Goal: Task Accomplishment & Management: Manage account settings

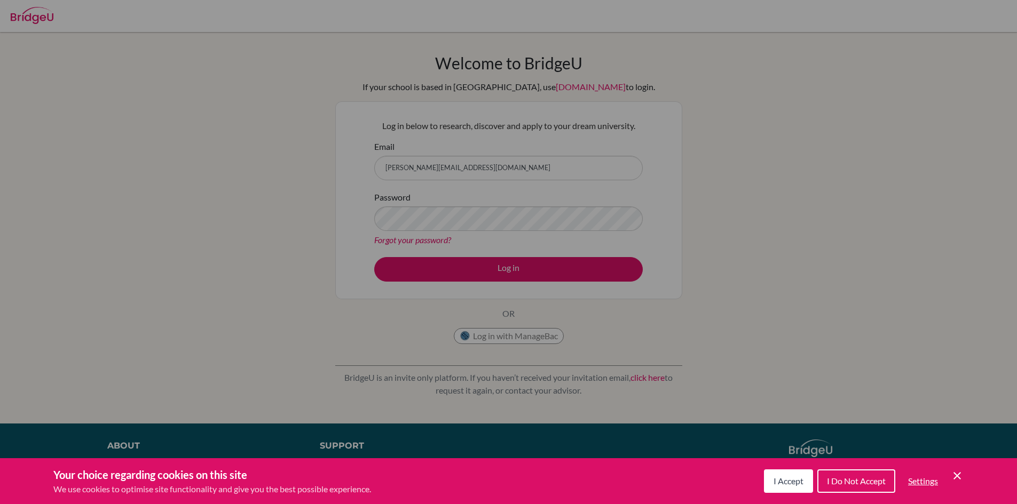
click at [777, 479] on span "I Accept" at bounding box center [788, 481] width 30 height 10
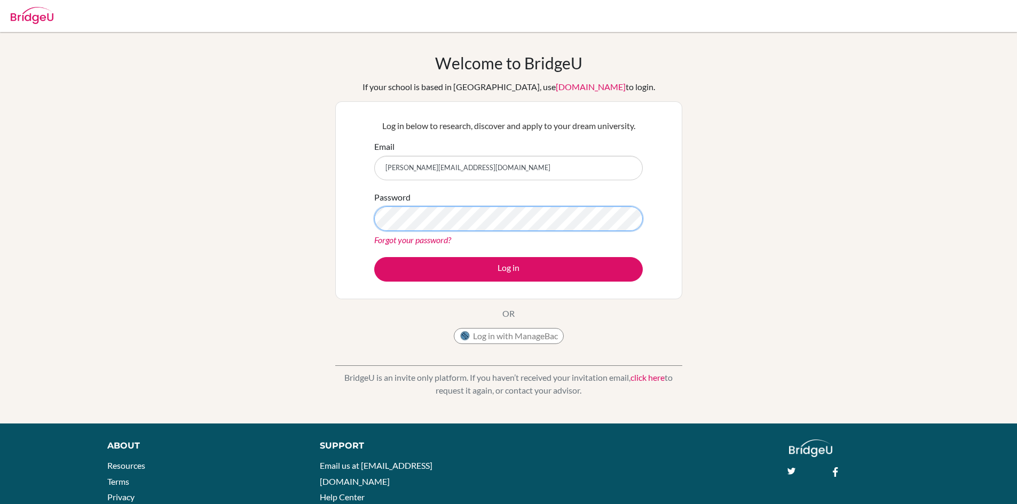
click at [319, 172] on div "Welcome to BridgeU If your school is based in China, use app.bridge-u.com.cn to…" at bounding box center [508, 227] width 1017 height 349
click at [374, 257] on button "Log in" at bounding box center [508, 269] width 268 height 25
click at [392, 162] on input "[PERSON_NAME][EMAIL_ADDRESS][DOMAIN_NAME]" at bounding box center [508, 168] width 268 height 25
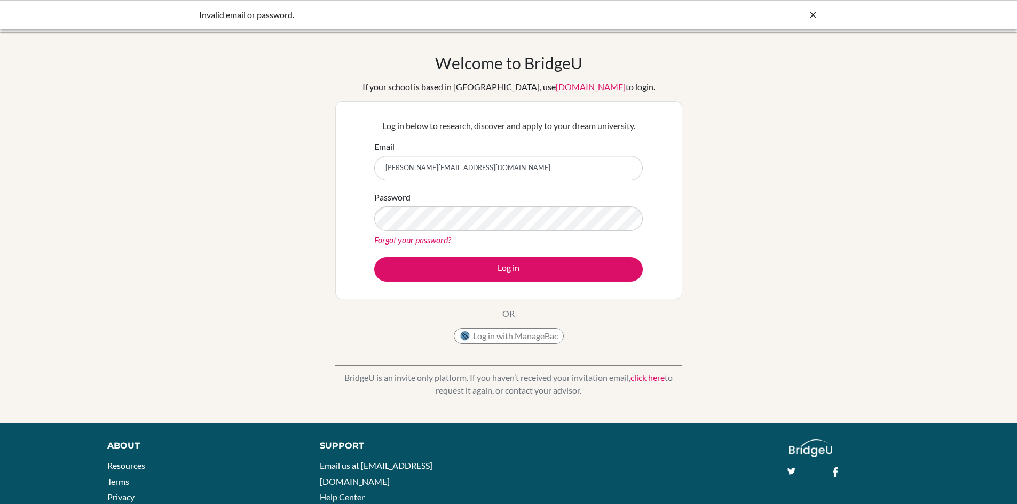
type input "[PERSON_NAME][EMAIL_ADDRESS][DOMAIN_NAME]"
click at [374, 257] on button "Log in" at bounding box center [508, 269] width 268 height 25
drag, startPoint x: 390, startPoint y: 170, endPoint x: 436, endPoint y: 171, distance: 45.4
click at [390, 170] on input "Abdulazizbouericky@gmail.com" at bounding box center [508, 168] width 268 height 25
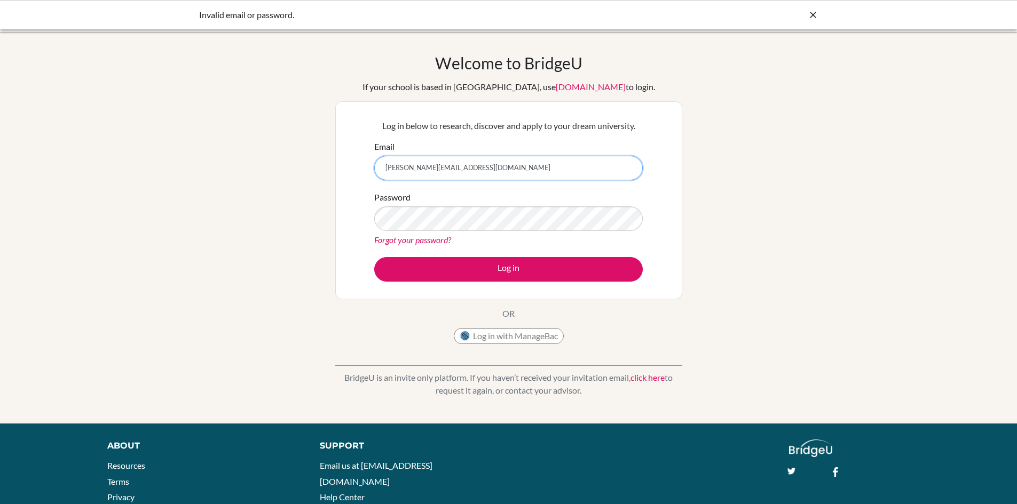
type input "abdulazizbouericky@gmail.com"
click at [806, 14] on div "Invalid email or password." at bounding box center [508, 15] width 619 height 13
click at [814, 14] on icon at bounding box center [813, 15] width 11 height 11
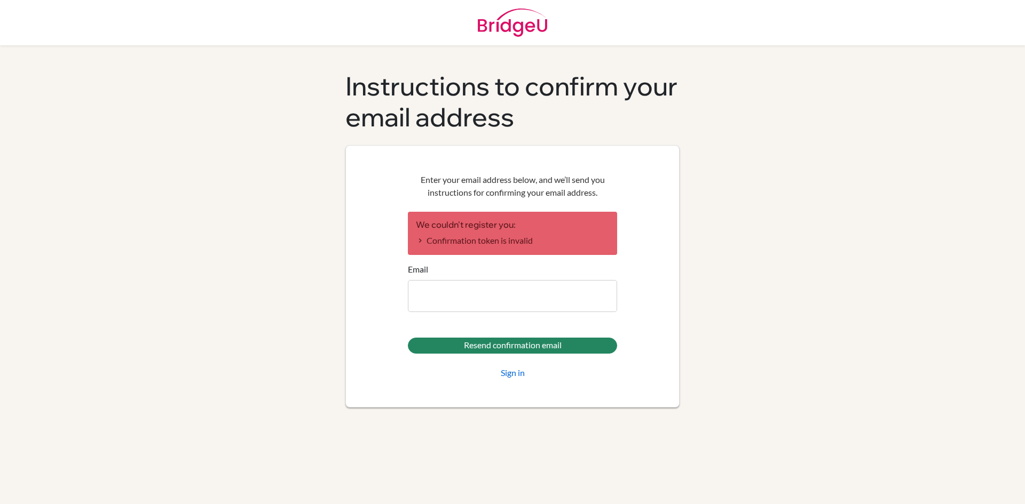
click at [517, 354] on div "Resend confirmation email Sign in" at bounding box center [512, 359] width 209 height 42
click at [518, 349] on input "Resend confirmation email" at bounding box center [512, 346] width 209 height 16
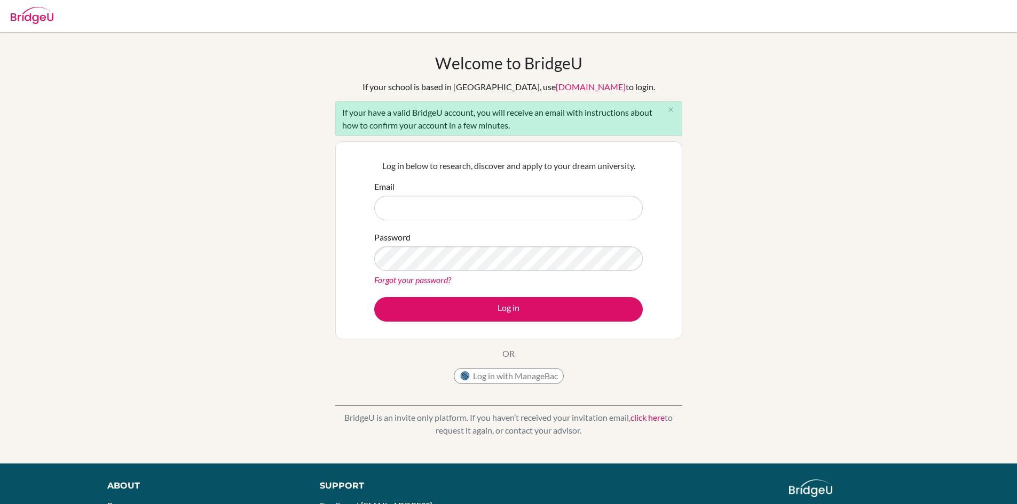
drag, startPoint x: 379, startPoint y: 119, endPoint x: 534, endPoint y: 125, distance: 154.4
click at [531, 124] on div "If your have a valid BridgeU account, you will receive an email with instructio…" at bounding box center [508, 118] width 347 height 35
click at [529, 124] on div "If your have a valid BridgeU account, you will receive an email with instructio…" at bounding box center [508, 118] width 347 height 35
click at [535, 215] on input "Email" at bounding box center [508, 208] width 268 height 25
type input "10047830@s.aca.edu.kw"
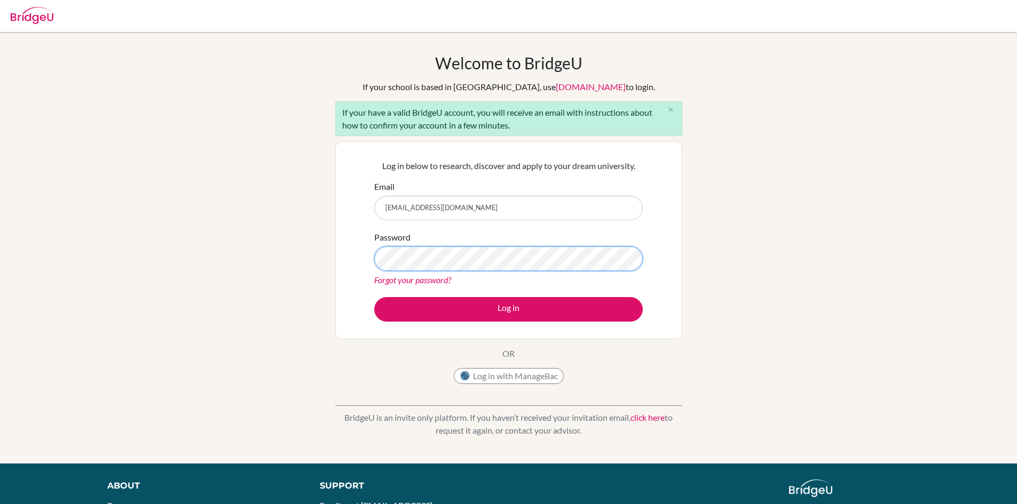
click at [374, 297] on button "Log in" at bounding box center [508, 309] width 268 height 25
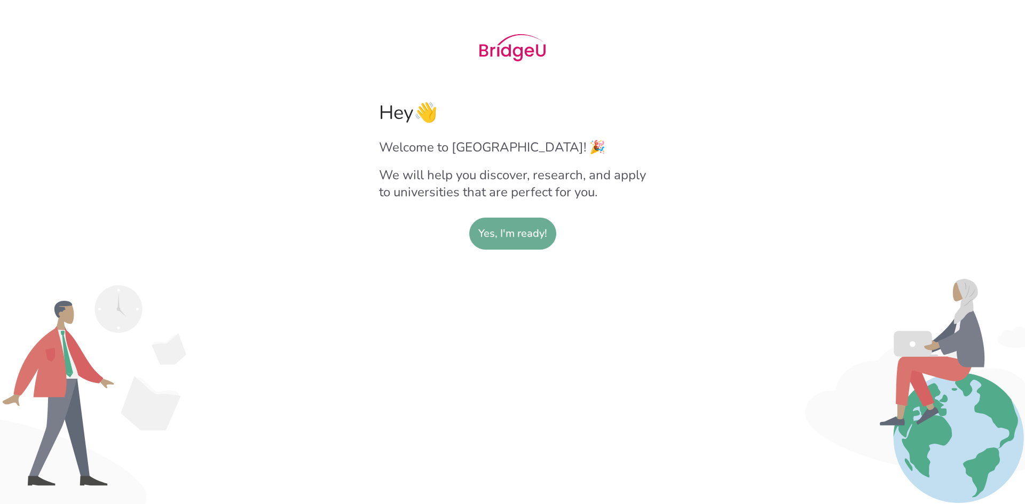
click at [521, 238] on slot "Yes, I'm ready!" at bounding box center [512, 233] width 69 height 31
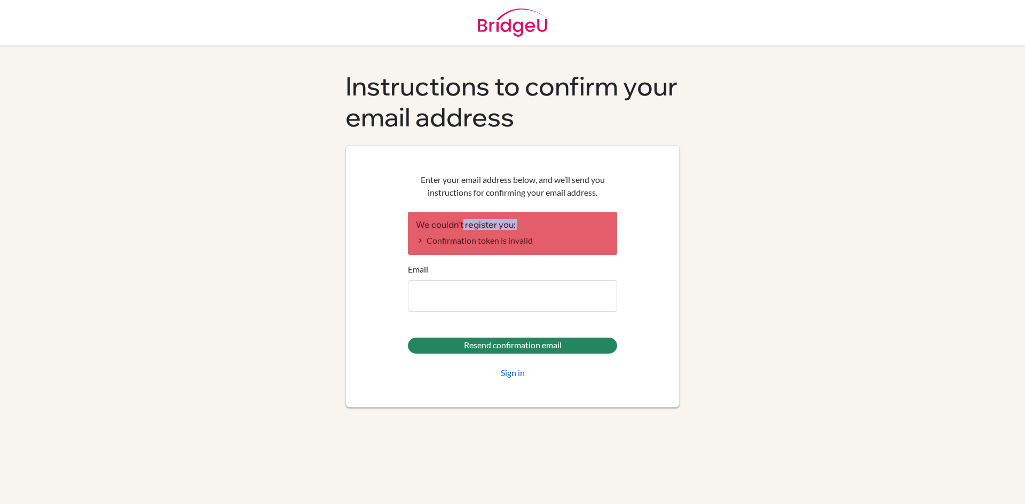
drag, startPoint x: 449, startPoint y: 229, endPoint x: 531, endPoint y: 247, distance: 83.1
click at [531, 247] on div "We couldn't register you: Confirmation token is invalid" at bounding box center [512, 233] width 209 height 43
click at [531, 247] on li "Confirmation token is invalid" at bounding box center [512, 240] width 193 height 13
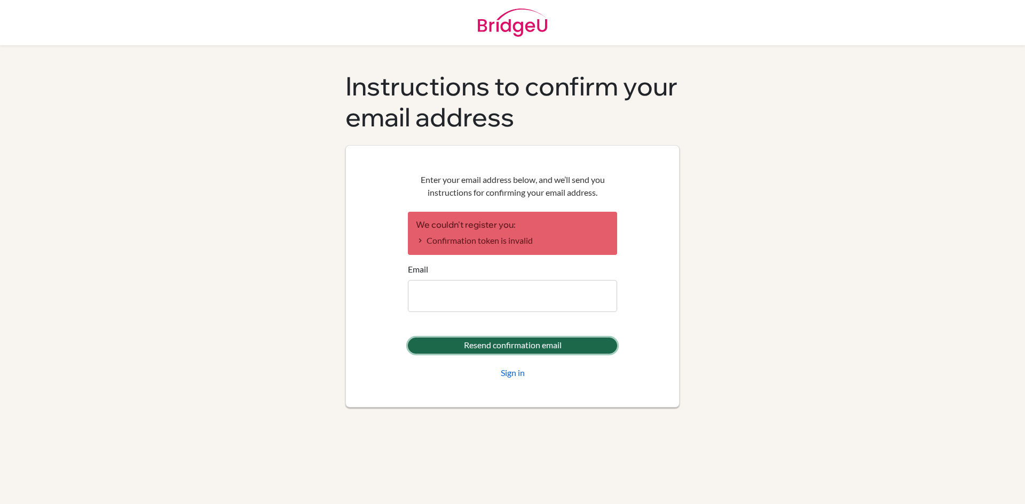
click at [515, 344] on input "Resend confirmation email" at bounding box center [512, 346] width 209 height 16
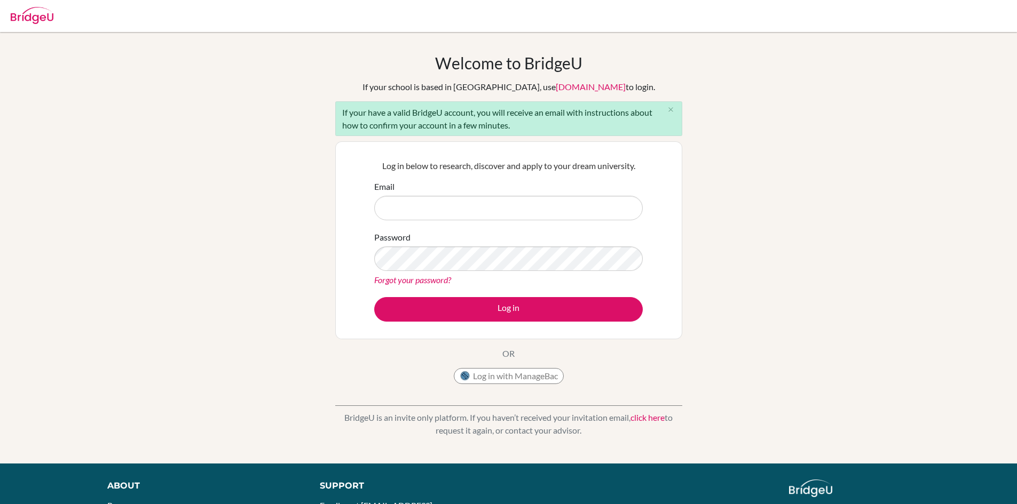
drag, startPoint x: 523, startPoint y: 114, endPoint x: 627, endPoint y: 129, distance: 105.1
click at [627, 129] on div "If your have a valid BridgeU account, you will receive an email with instructio…" at bounding box center [508, 118] width 347 height 35
drag, startPoint x: 490, startPoint y: 122, endPoint x: 547, endPoint y: 133, distance: 57.6
click at [541, 133] on div "If your have a valid BridgeU account, you will receive an email with instructio…" at bounding box center [508, 118] width 347 height 35
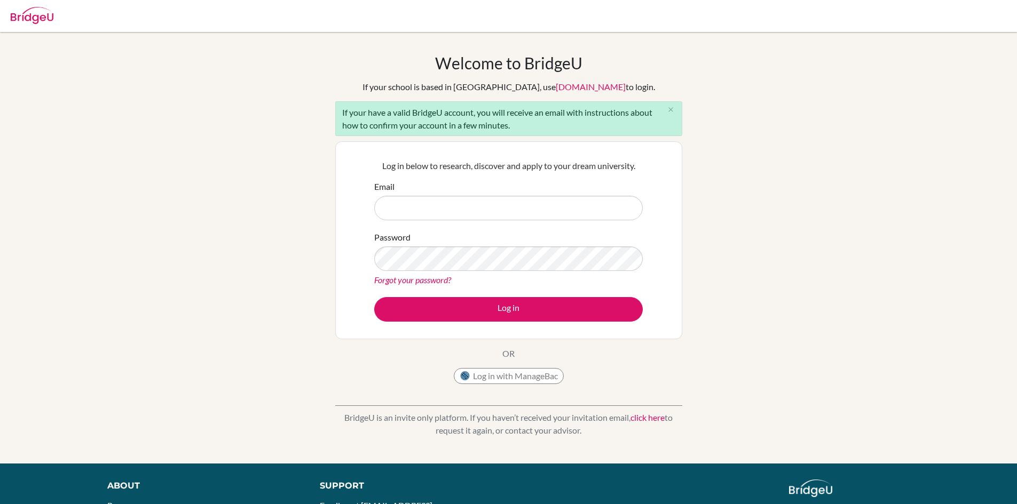
click at [548, 133] on div "If your have a valid BridgeU account, you will receive an email with instructio…" at bounding box center [508, 118] width 347 height 35
click at [478, 211] on input "Email" at bounding box center [508, 208] width 268 height 25
type input "[PERSON_NAME][EMAIL_ADDRESS][DOMAIN_NAME]"
click at [374, 297] on button "Log in" at bounding box center [508, 309] width 268 height 25
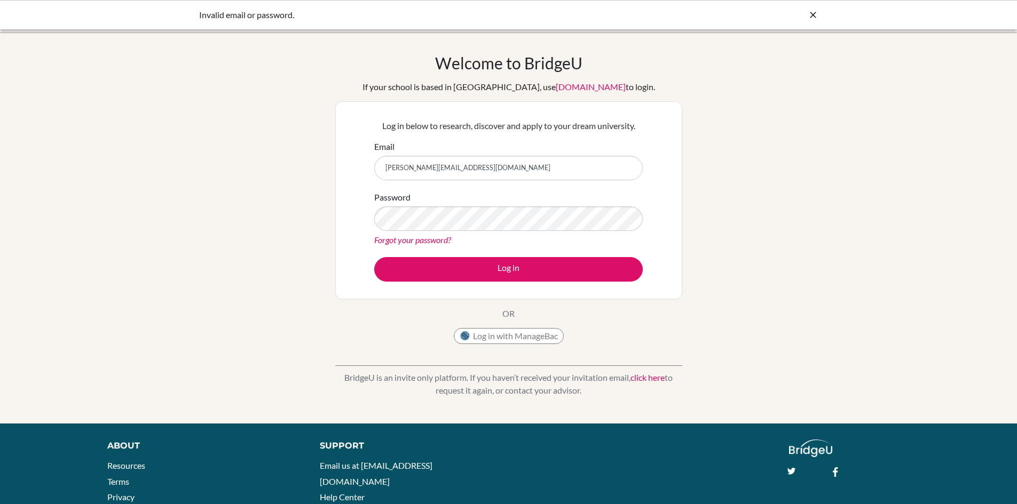
click at [374, 257] on button "Log in" at bounding box center [508, 269] width 268 height 25
